Goal: Check status: Check status

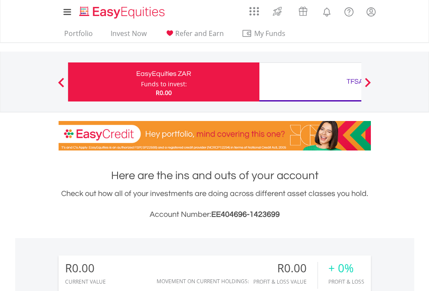
scroll to position [83, 136]
click at [141, 82] on div "Funds to invest:" at bounding box center [164, 84] width 46 height 9
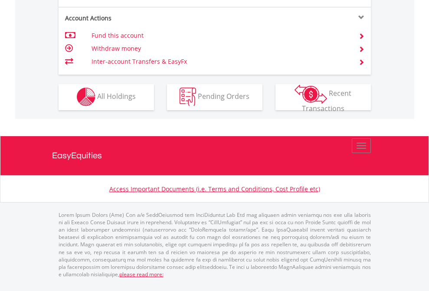
scroll to position [810, 0]
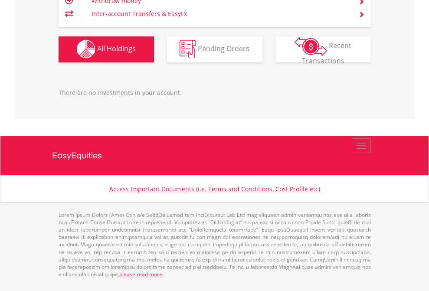
scroll to position [83, 136]
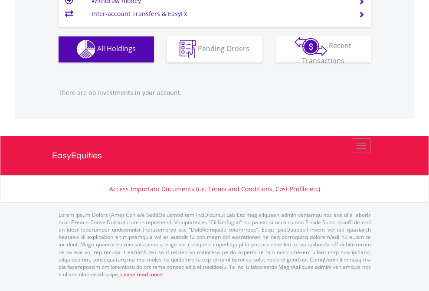
scroll to position [83, 136]
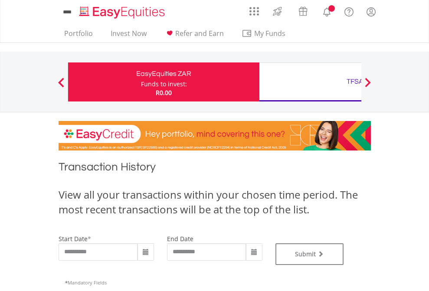
scroll to position [351, 0]
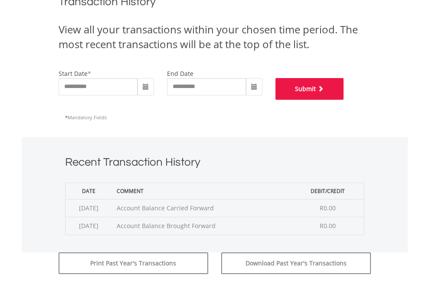
click at [344, 100] on button "Submit" at bounding box center [309, 89] width 68 height 22
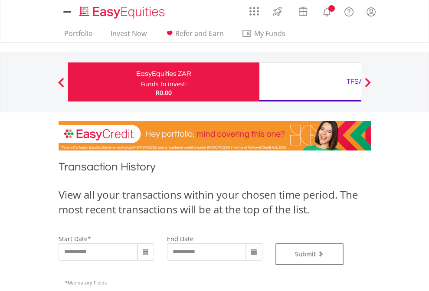
click at [310, 82] on div "TFSA" at bounding box center [354, 81] width 181 height 12
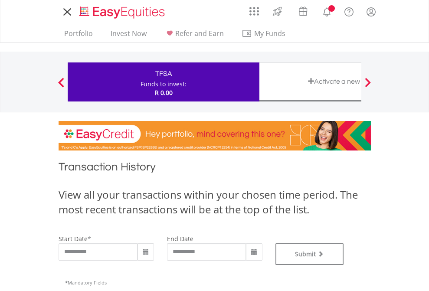
type input "**********"
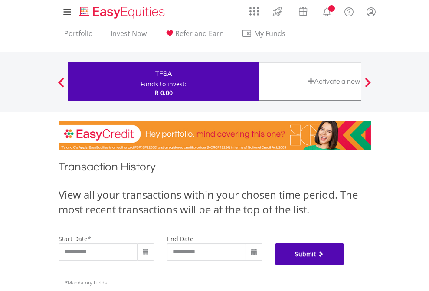
click at [344, 265] on button "Submit" at bounding box center [309, 254] width 68 height 22
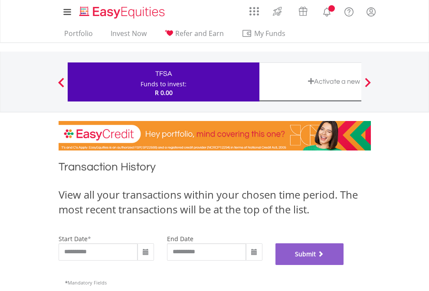
scroll to position [351, 0]
